Goal: Task Accomplishment & Management: Manage account settings

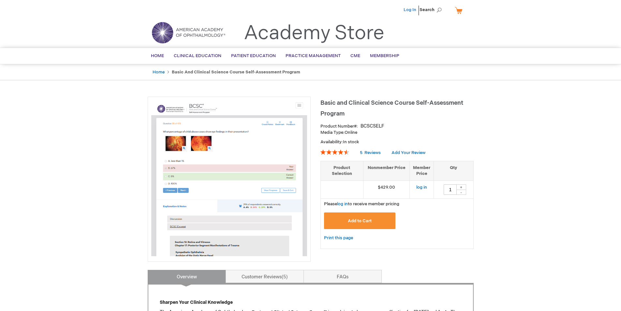
click at [411, 10] on link "Log In" at bounding box center [410, 9] width 13 height 5
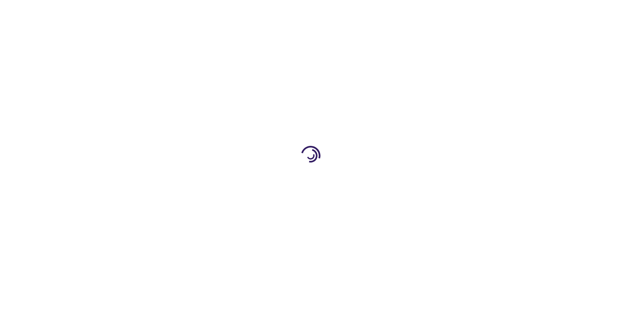
type input "1"
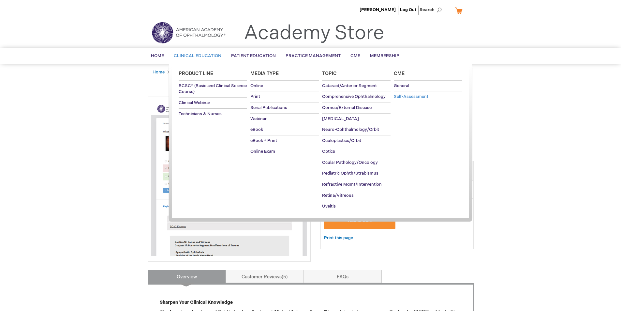
click at [407, 96] on span "Self-Assessment" at bounding box center [411, 96] width 35 height 5
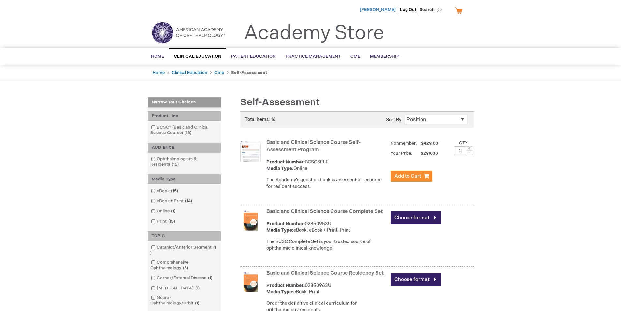
click at [386, 10] on span "[PERSON_NAME]" at bounding box center [378, 9] width 36 height 5
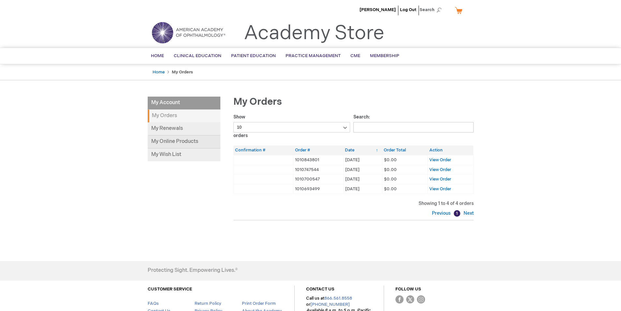
click at [177, 142] on link "My Online Products" at bounding box center [184, 141] width 73 height 13
